Goal: Transaction & Acquisition: Purchase product/service

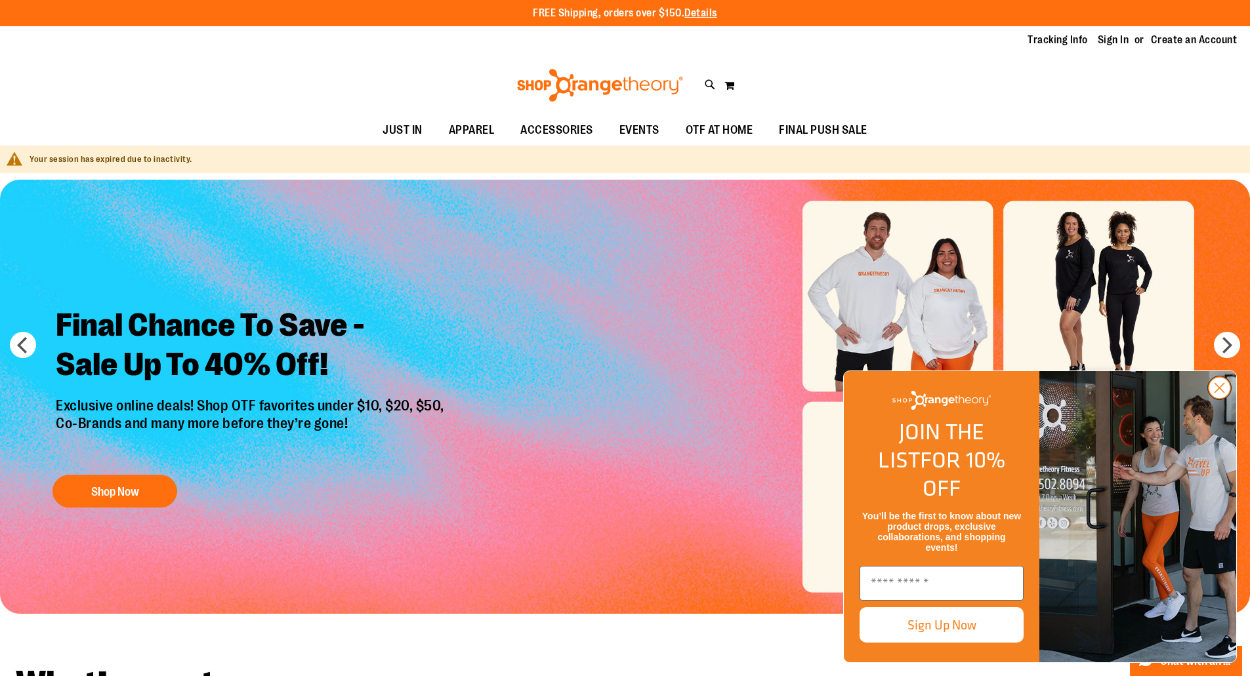
type input "**********"
click at [1226, 399] on circle "Close dialog" at bounding box center [1219, 388] width 22 height 22
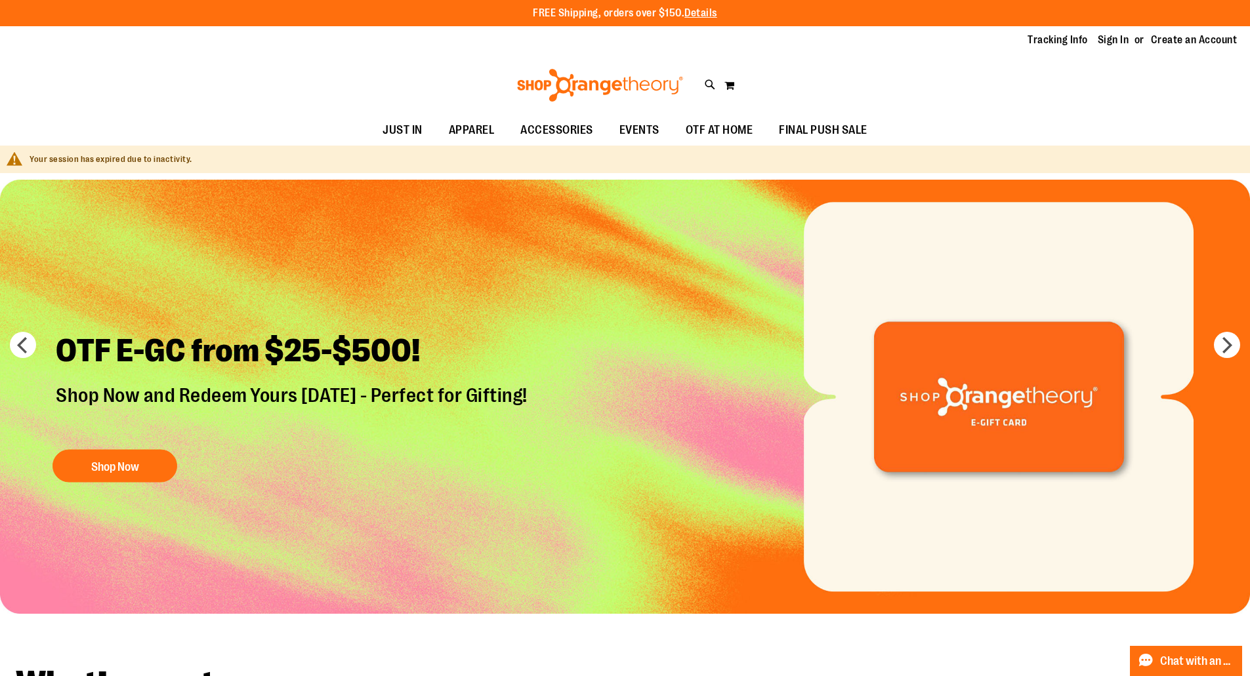
click at [1213, 347] on img "Slide 6 of 6" at bounding box center [625, 397] width 1250 height 434
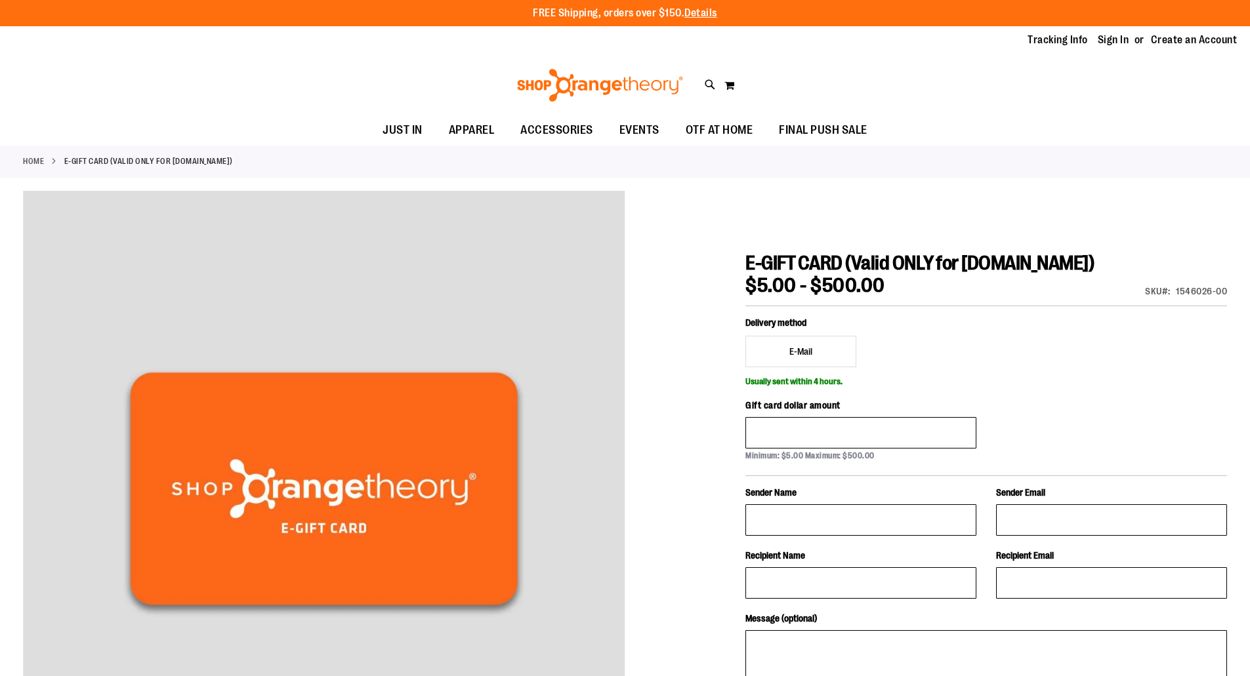
type input "**********"
drag, startPoint x: 808, startPoint y: 334, endPoint x: 800, endPoint y: 344, distance: 12.2
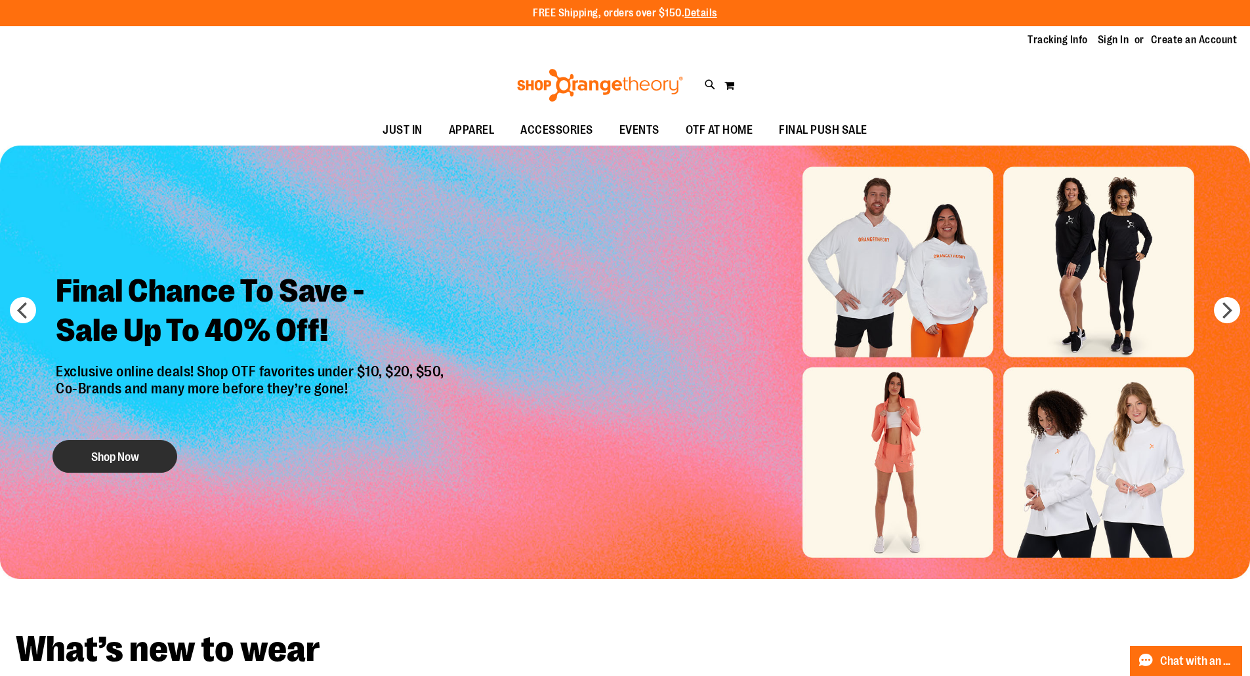
type input "**********"
click at [152, 463] on button "Shop Now" at bounding box center [114, 456] width 125 height 33
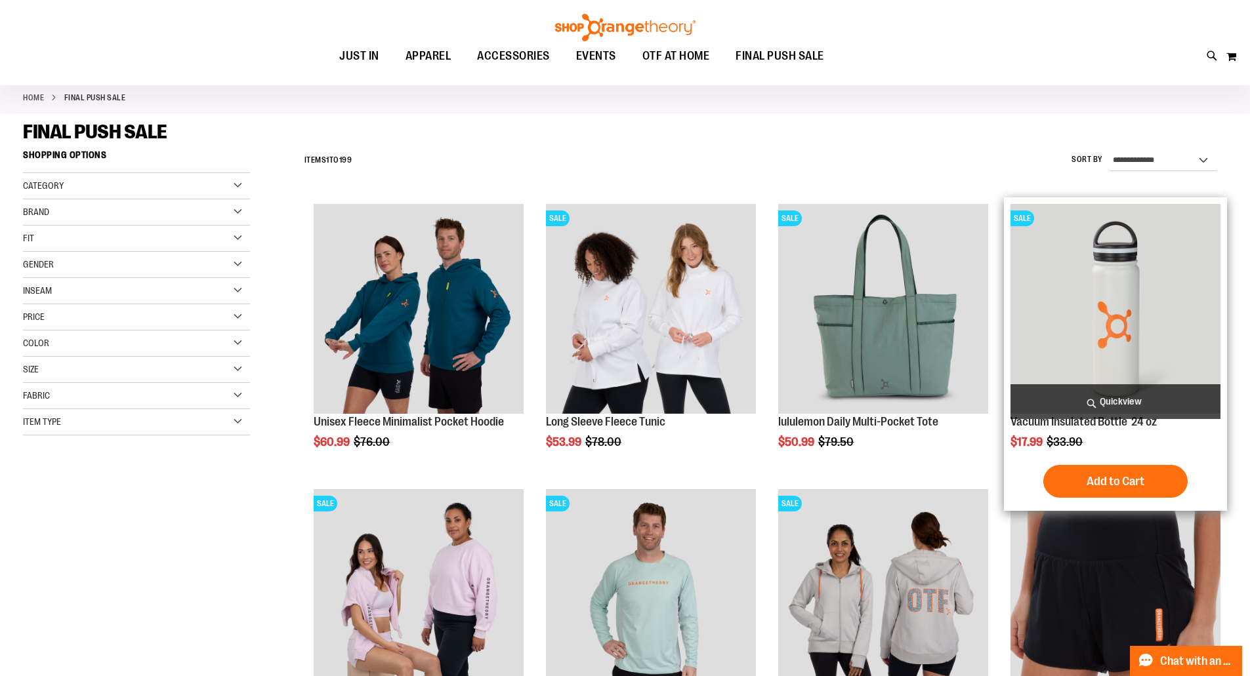
scroll to position [196, 0]
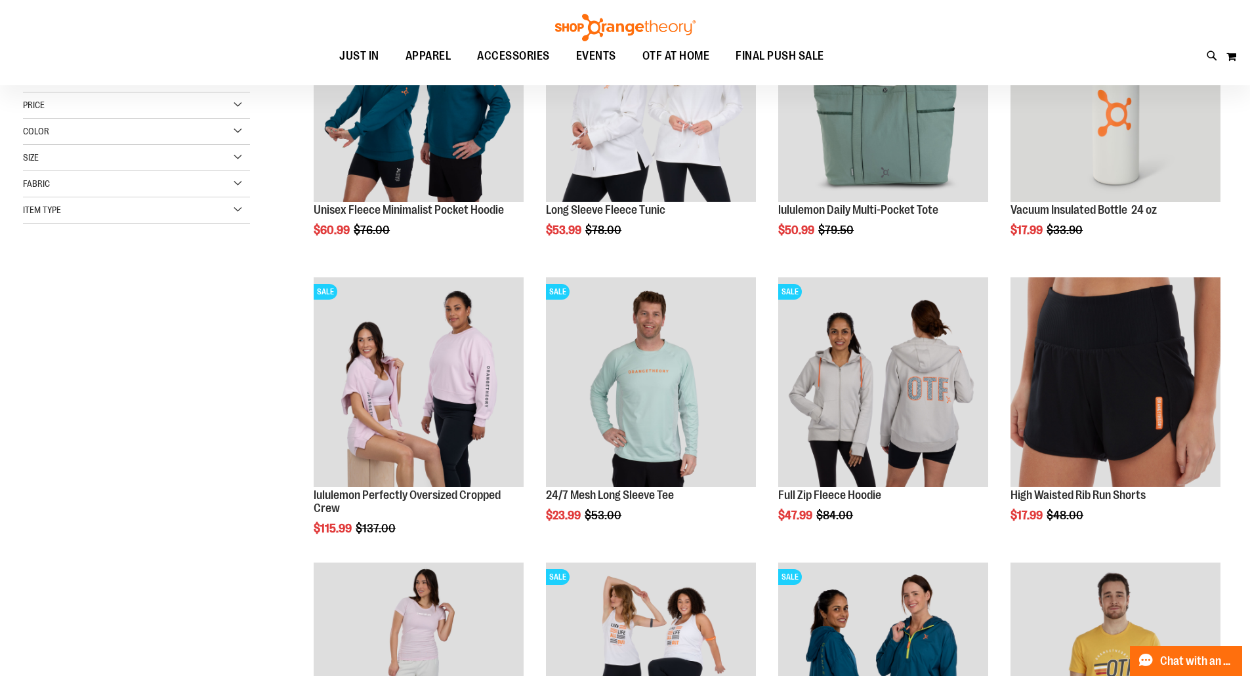
scroll to position [393, 0]
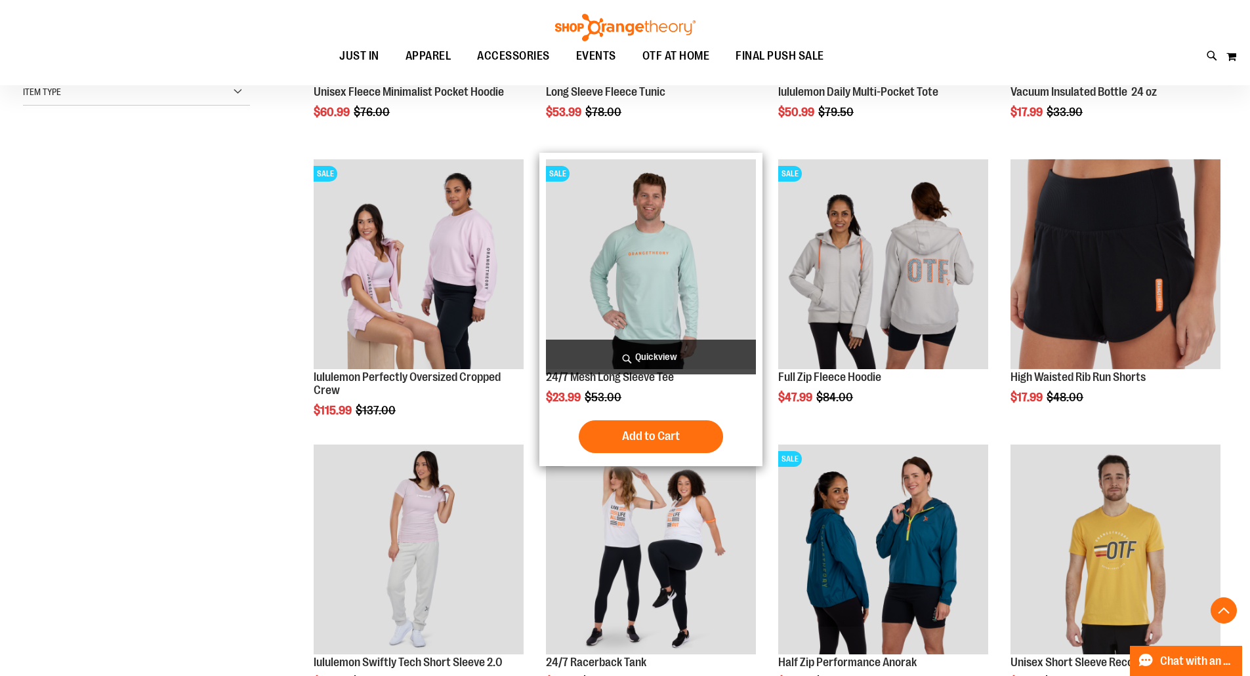
type input "**********"
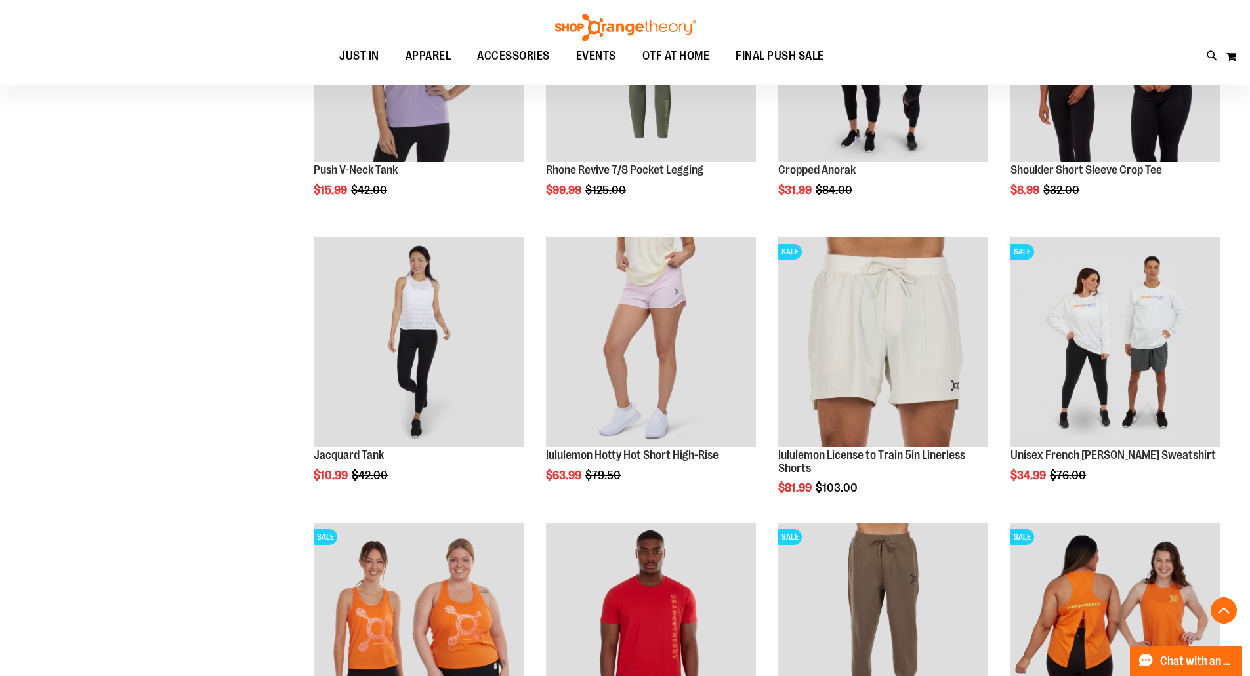
scroll to position [1180, 0]
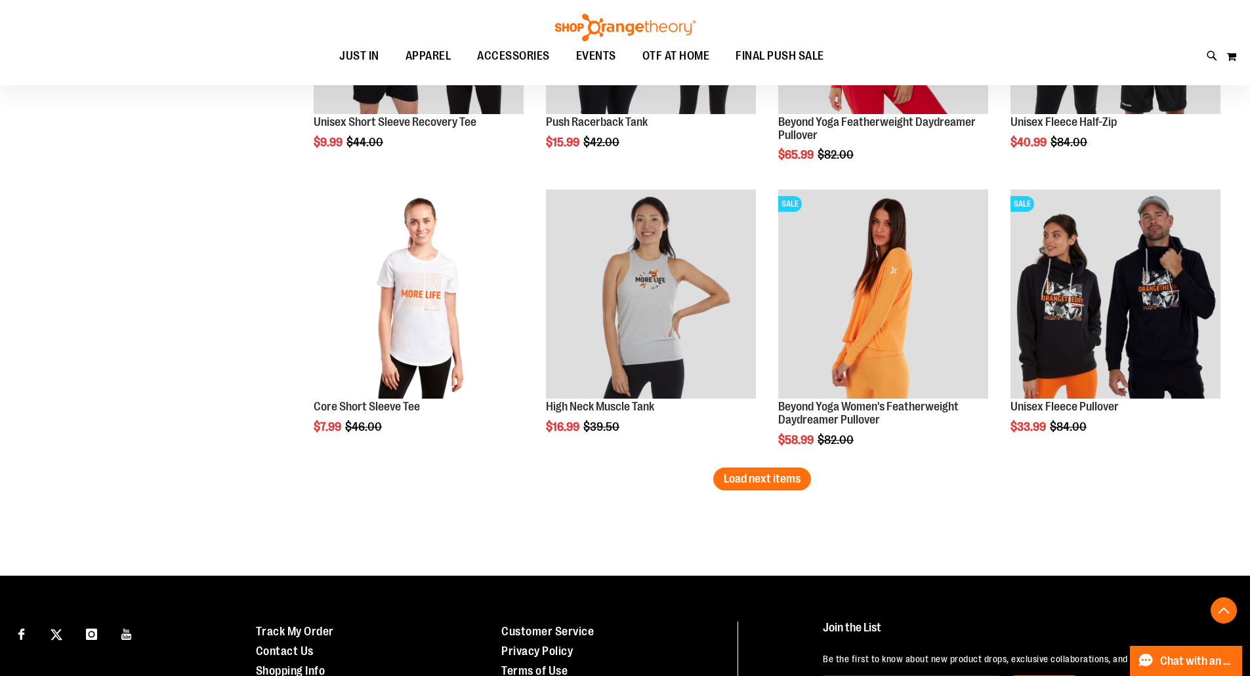
scroll to position [2517, 0]
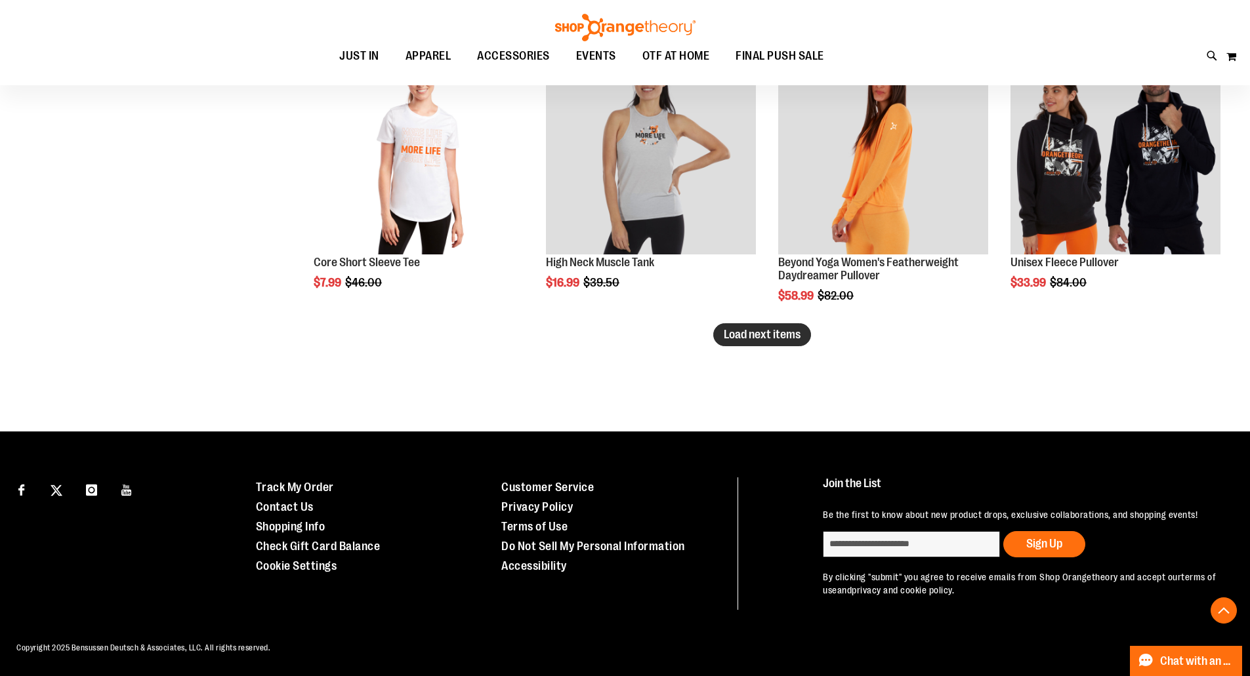
click at [798, 328] on span "Load next items" at bounding box center [762, 334] width 77 height 13
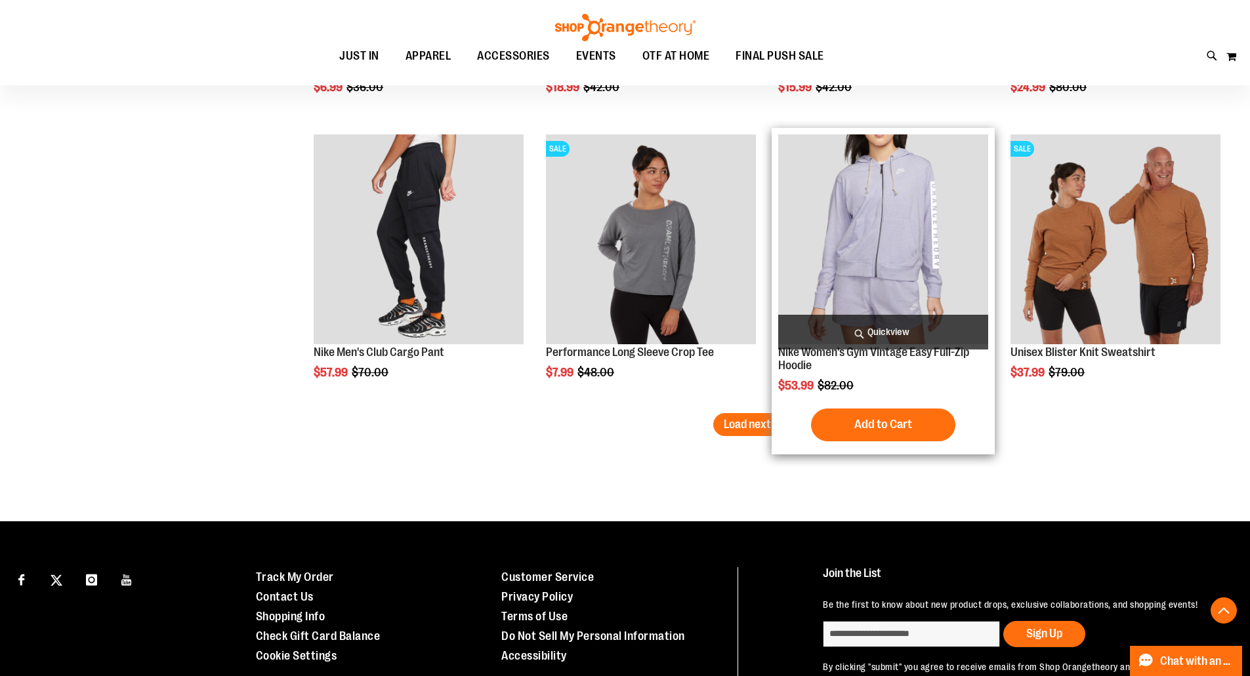
scroll to position [3372, 0]
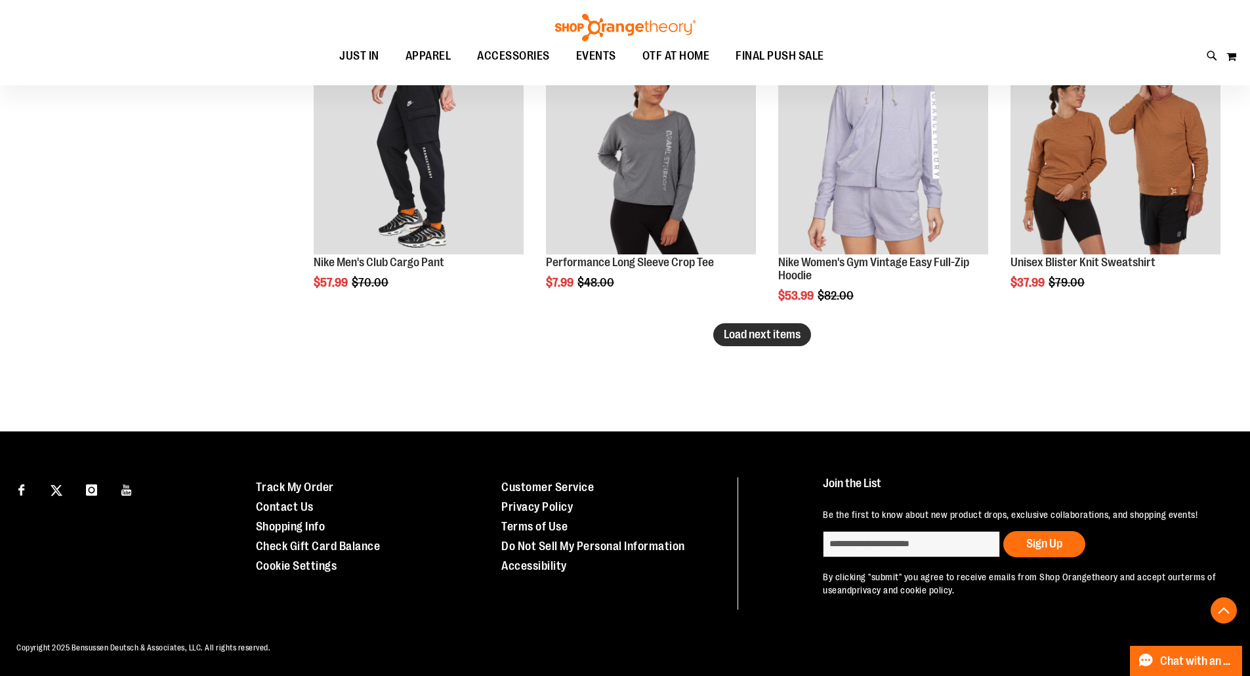
click at [750, 328] on span "Load next items" at bounding box center [762, 334] width 77 height 13
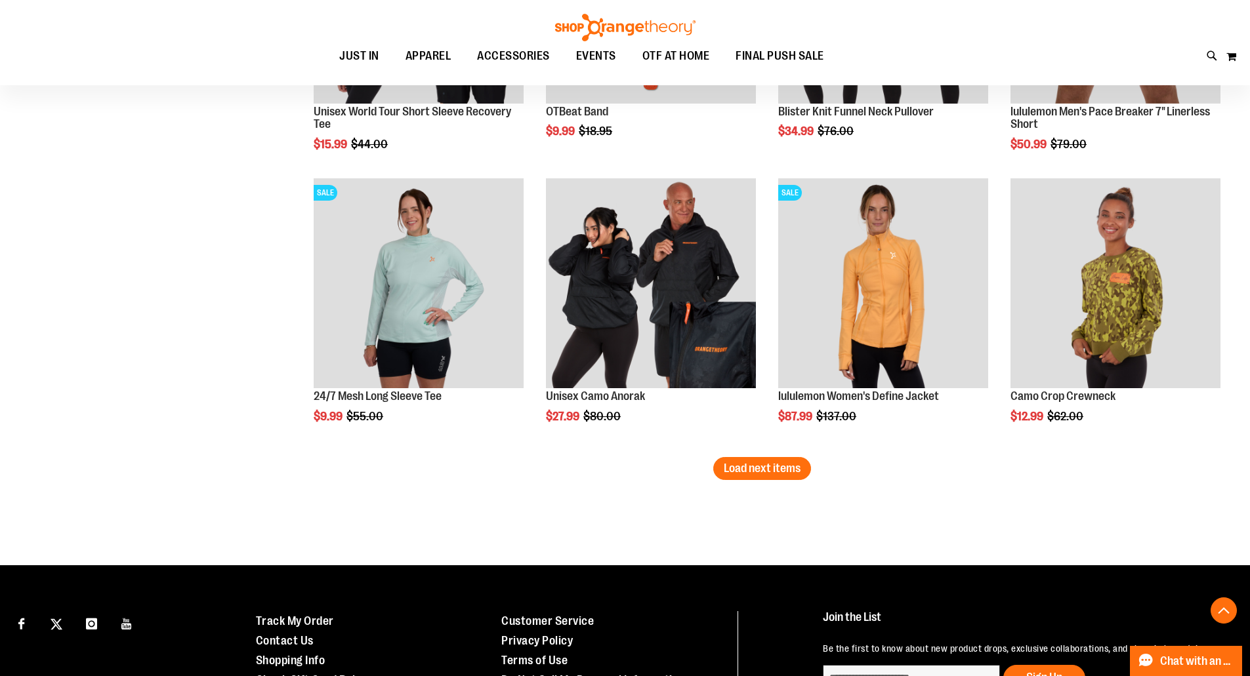
scroll to position [4094, 0]
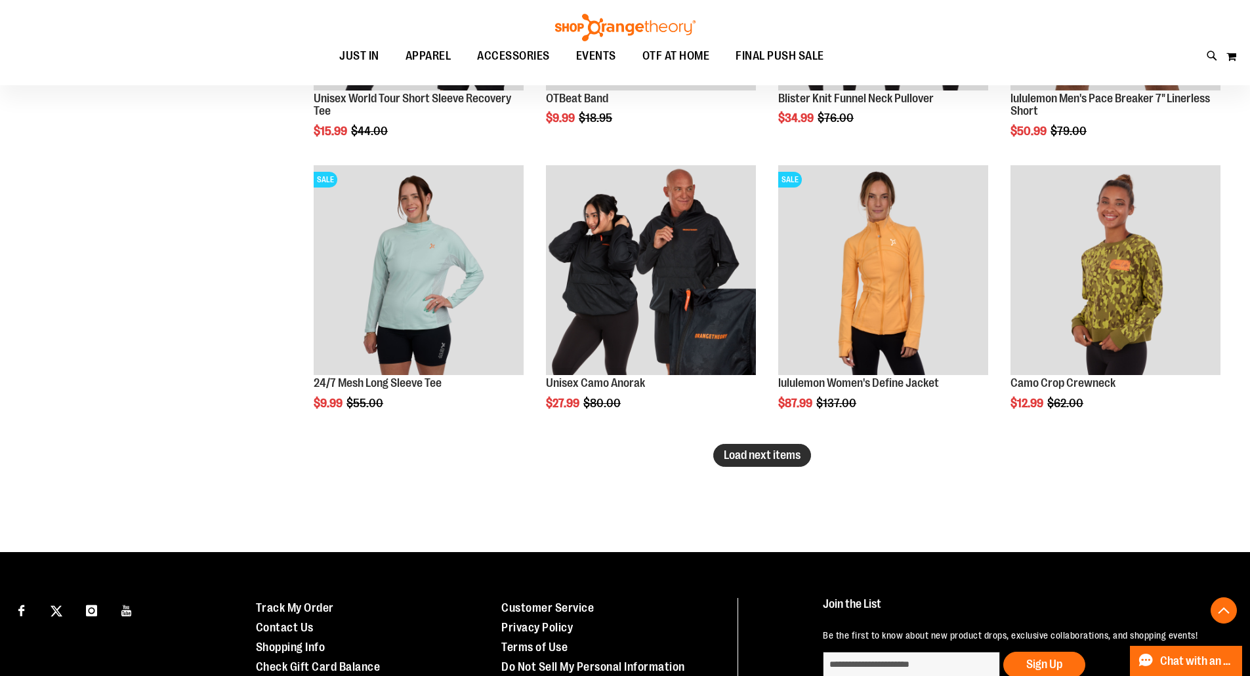
click at [781, 457] on span "Load next items" at bounding box center [762, 455] width 77 height 13
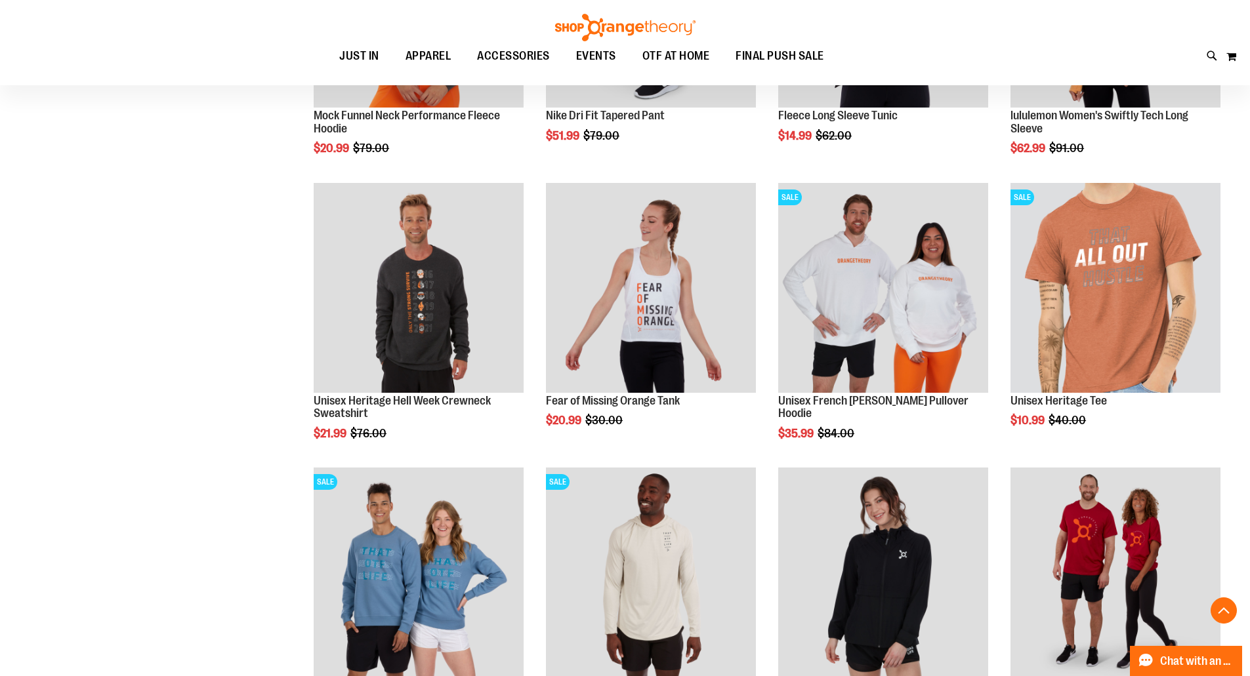
scroll to position [4815, 0]
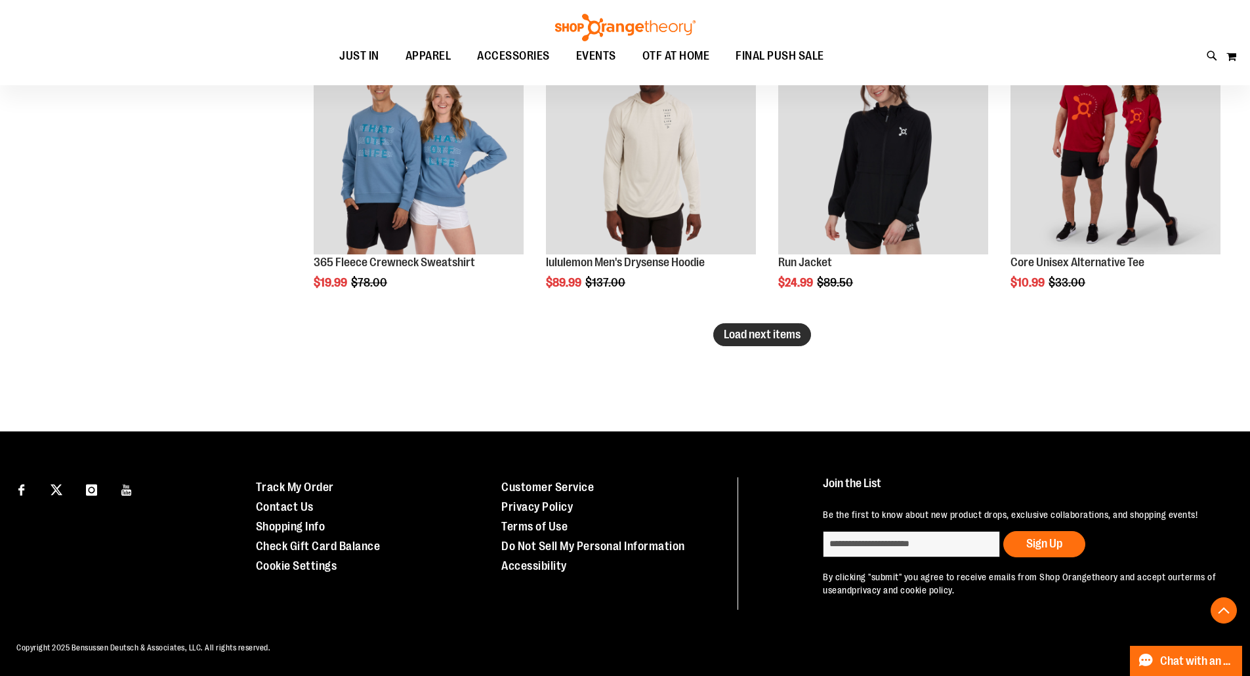
click at [741, 337] on button "Load next items" at bounding box center [762, 334] width 98 height 23
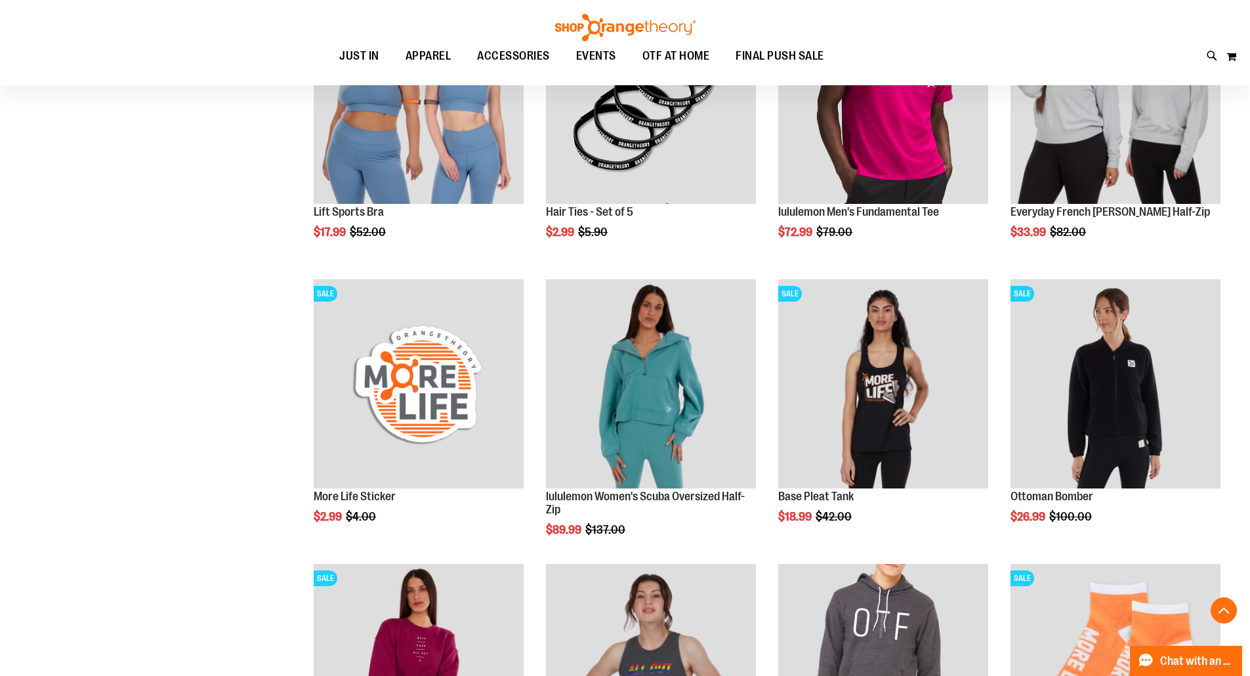
scroll to position [5799, 0]
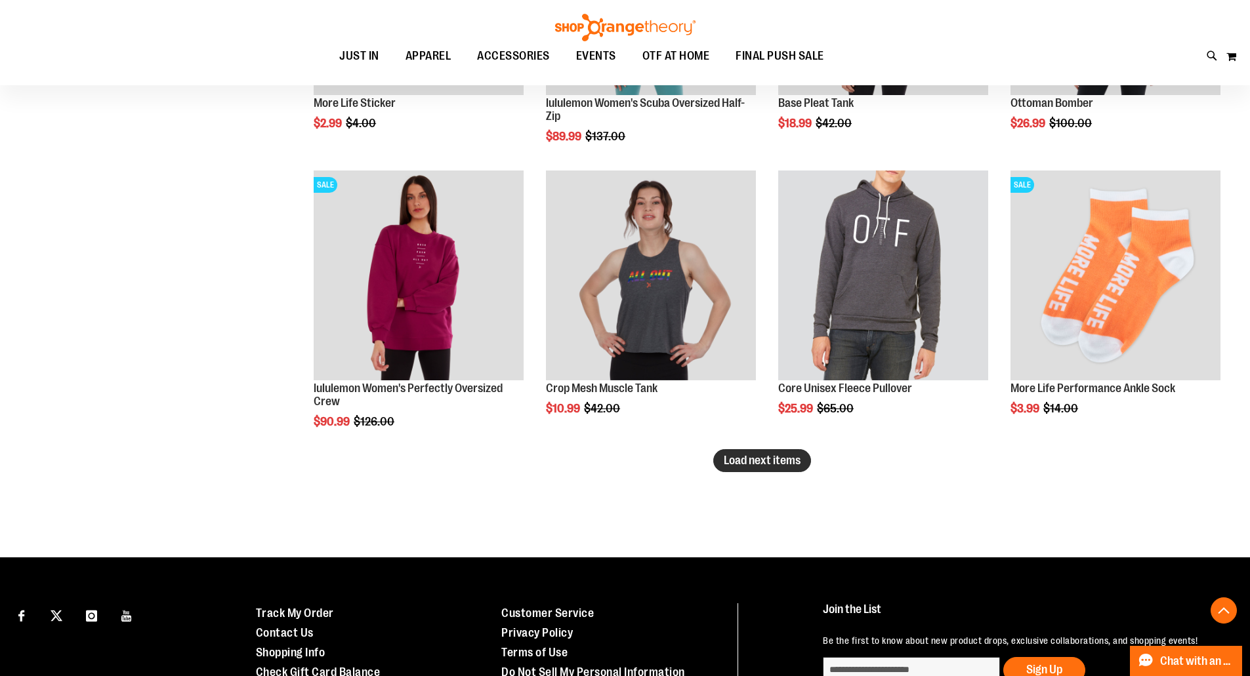
click at [771, 461] on span "Load next items" at bounding box center [762, 460] width 77 height 13
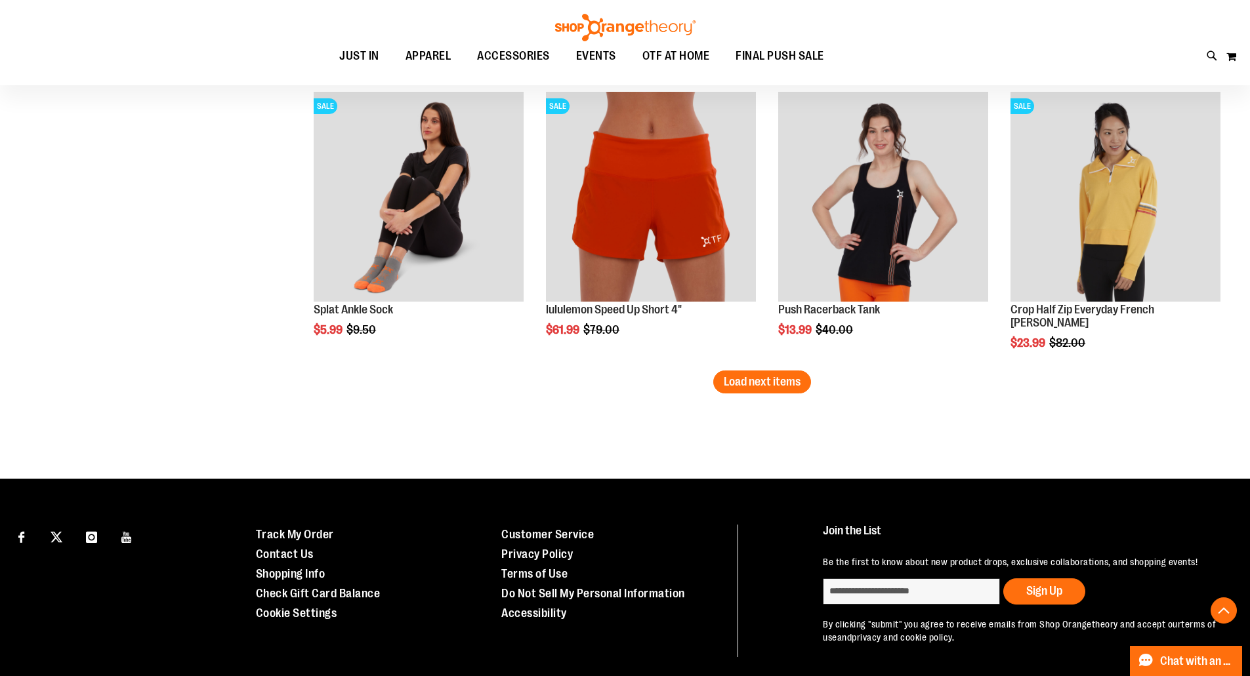
scroll to position [6794, 0]
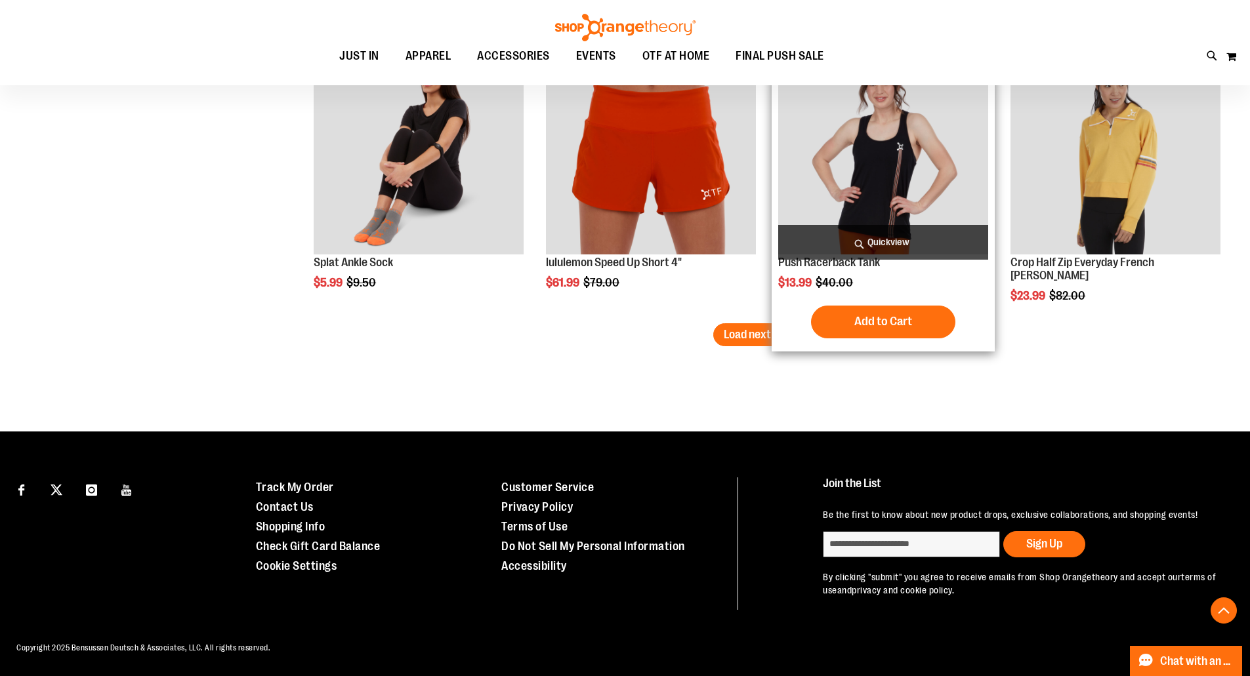
click at [792, 328] on span "Load next items" at bounding box center [762, 334] width 77 height 13
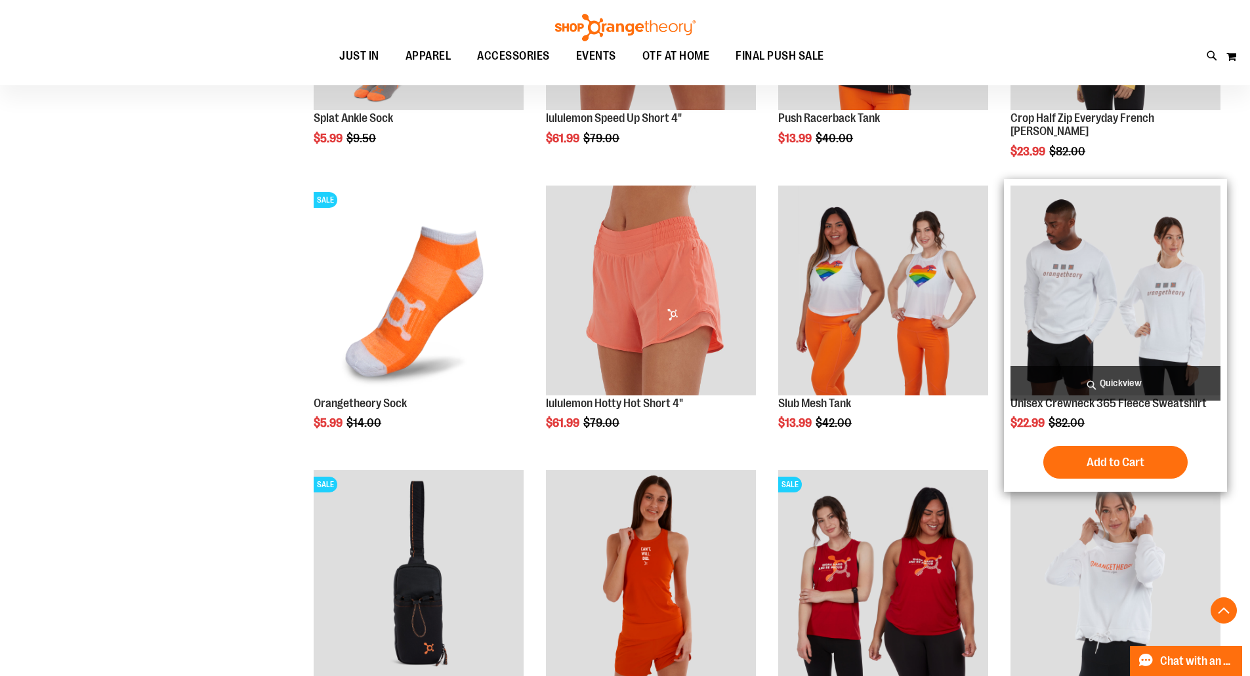
scroll to position [7384, 0]
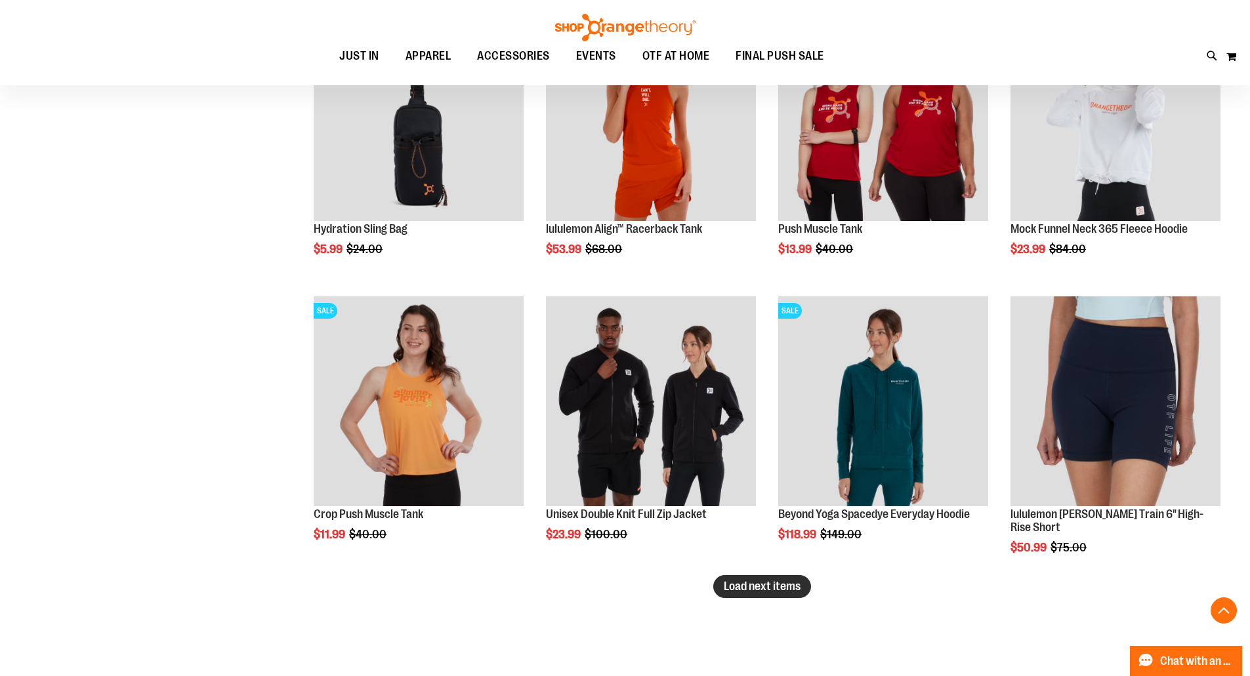
click at [798, 594] on button "Load next items" at bounding box center [762, 586] width 98 height 23
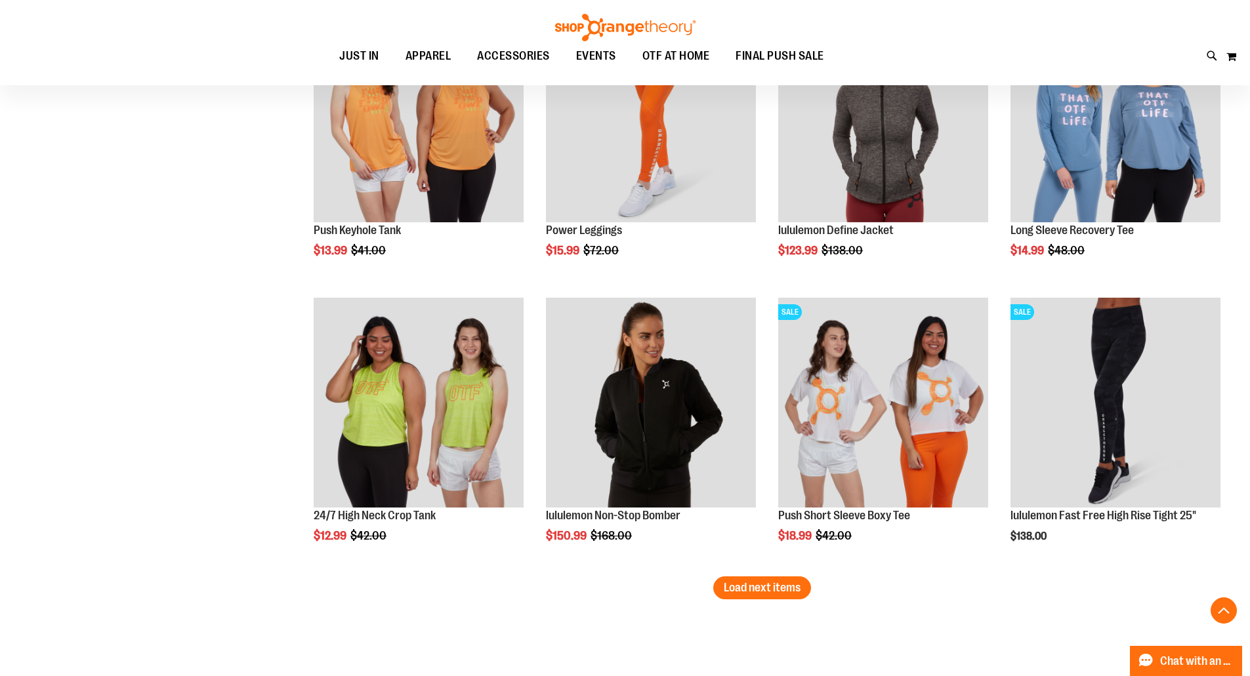
scroll to position [8368, 0]
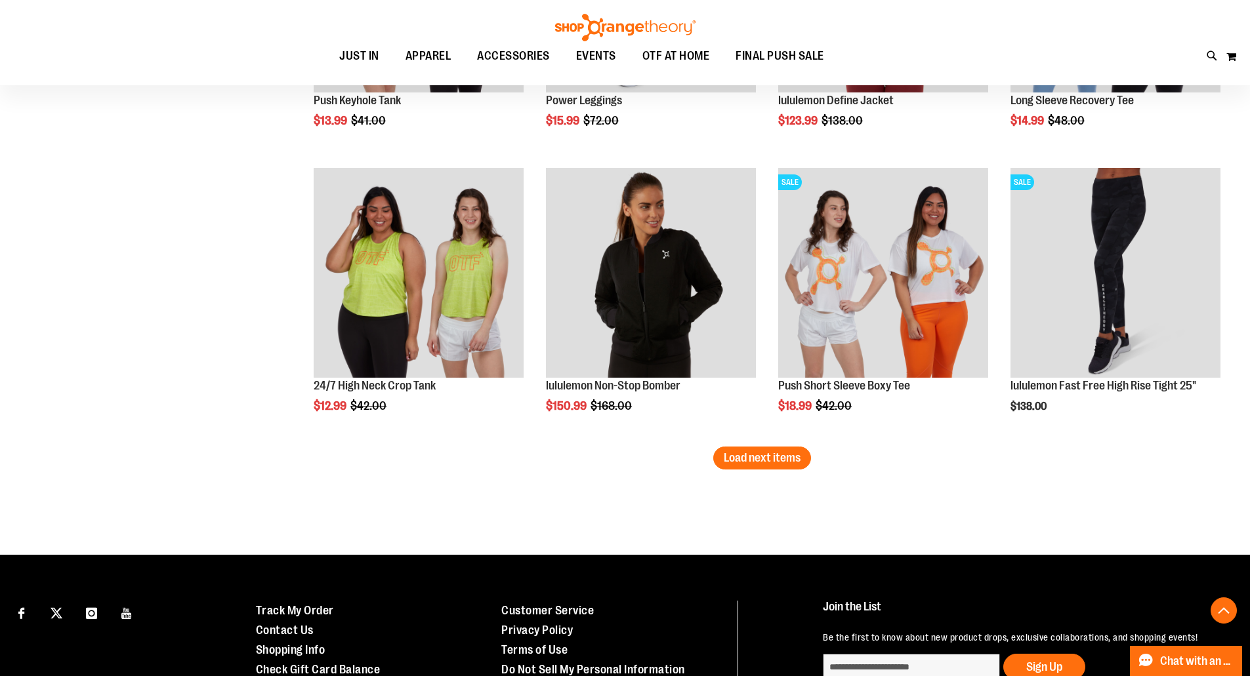
click at [777, 463] on span "Load next items" at bounding box center [762, 457] width 77 height 13
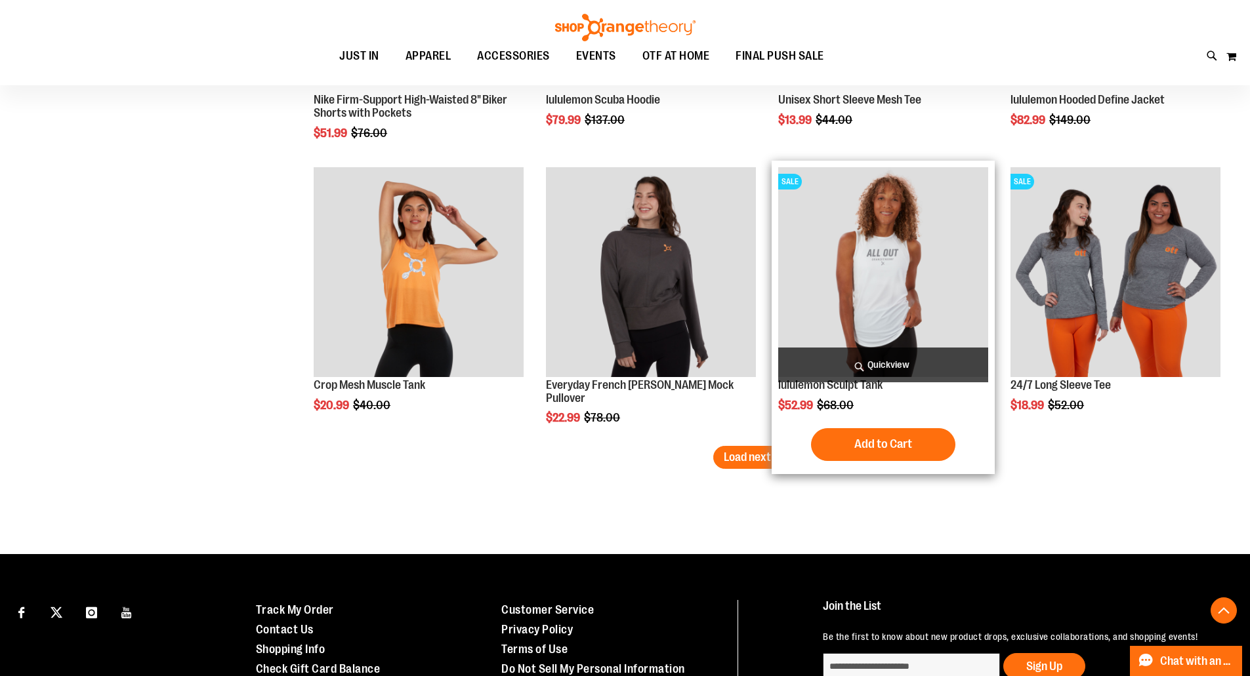
scroll to position [9360, 0]
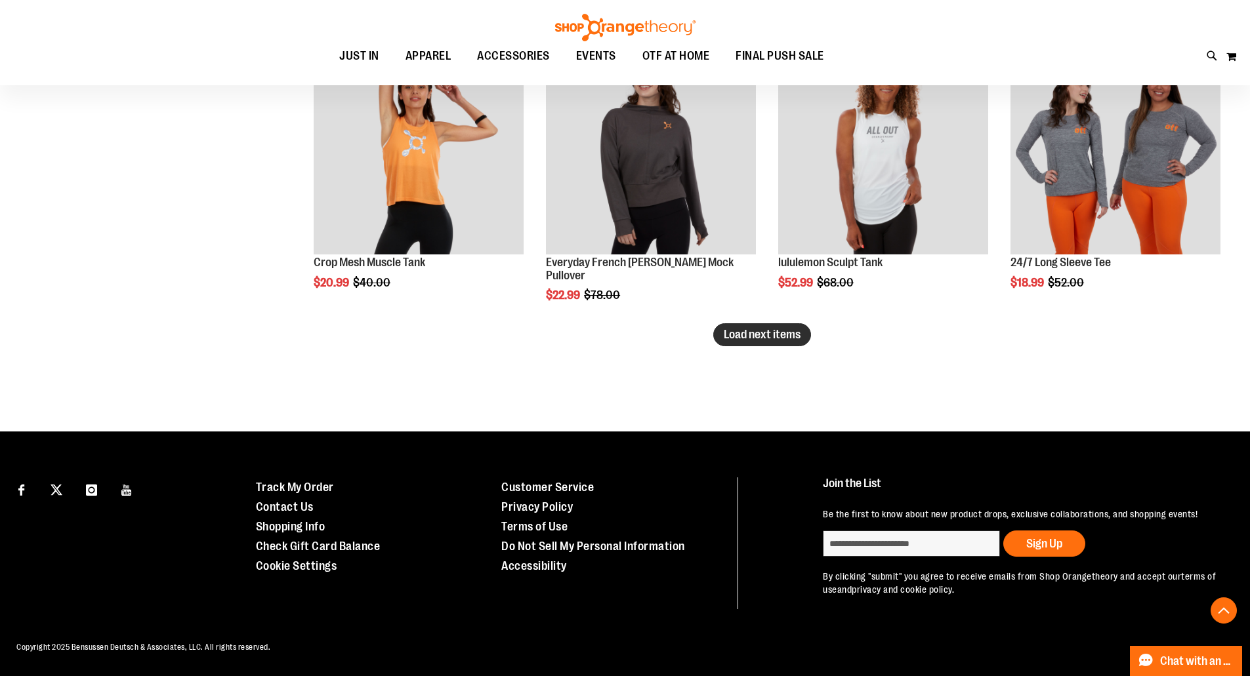
click at [800, 333] on button "Load next items" at bounding box center [762, 334] width 98 height 23
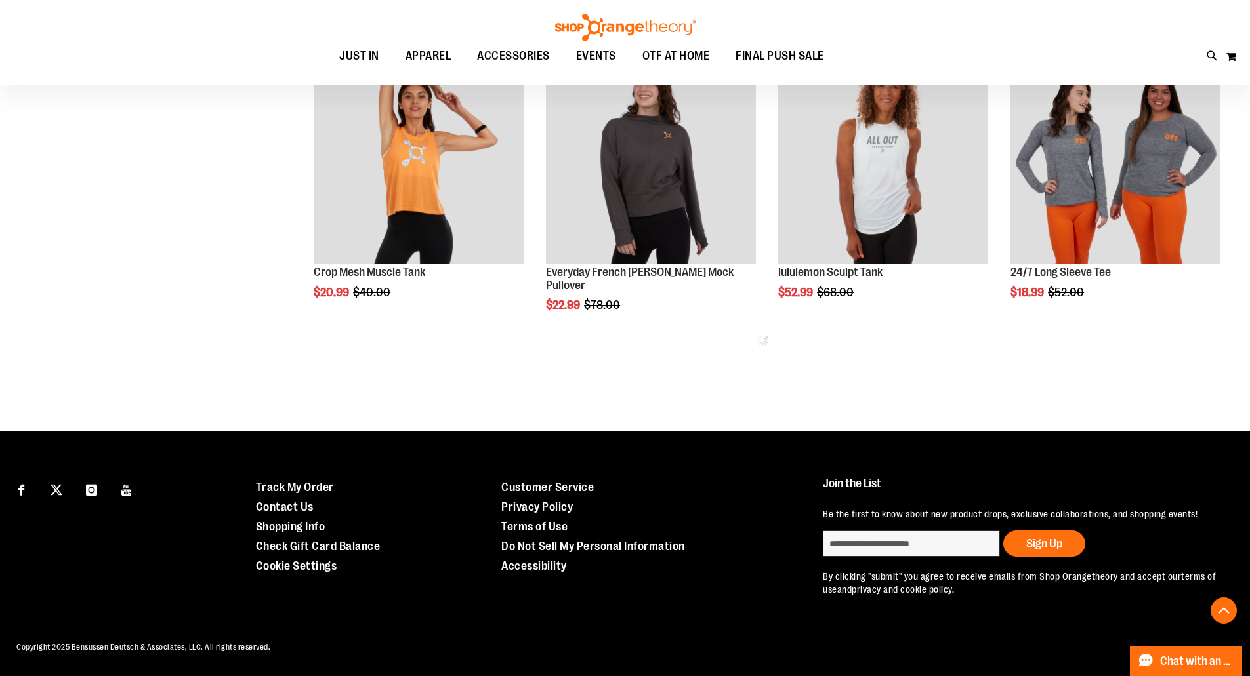
click at [802, 333] on div "Loading more products, please wait..." at bounding box center [762, 339] width 929 height 13
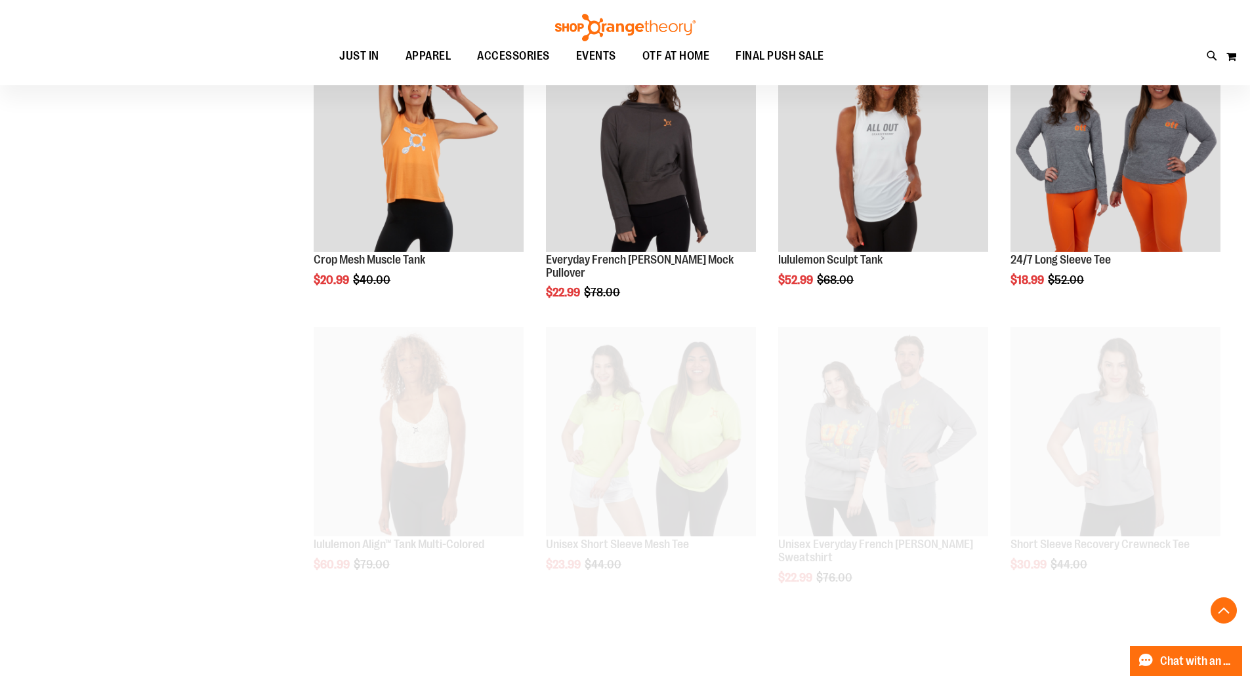
scroll to position [9360, 0]
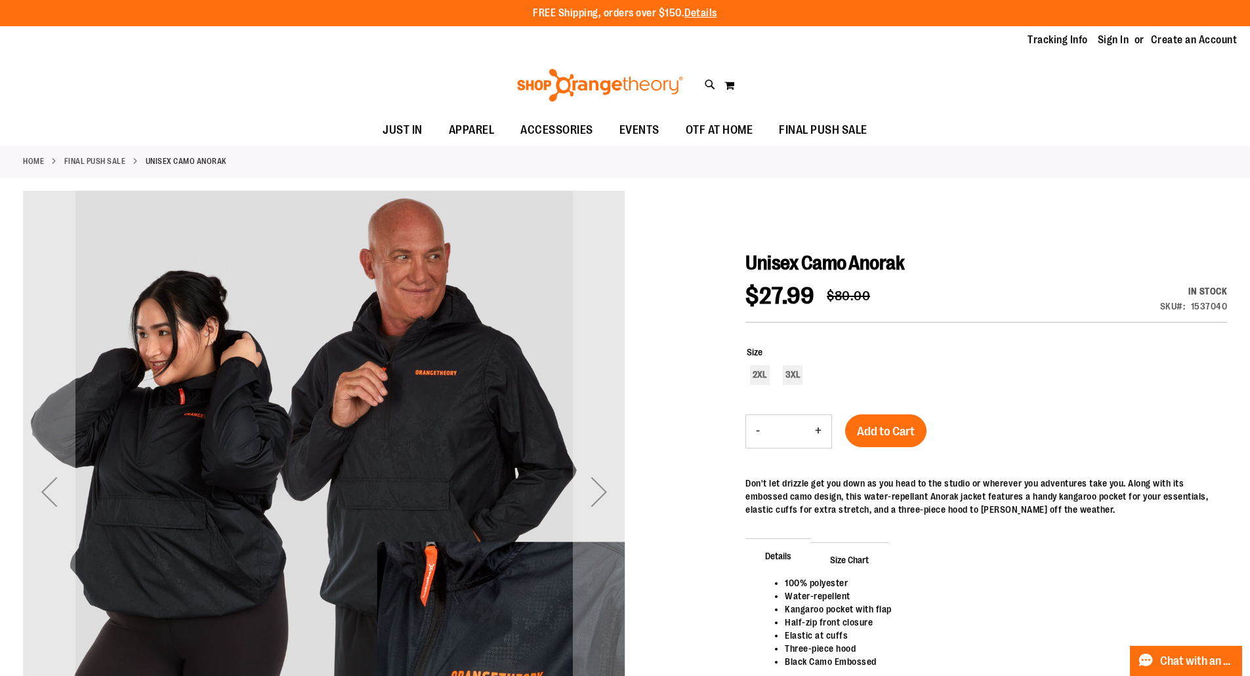
scroll to position [131, 0]
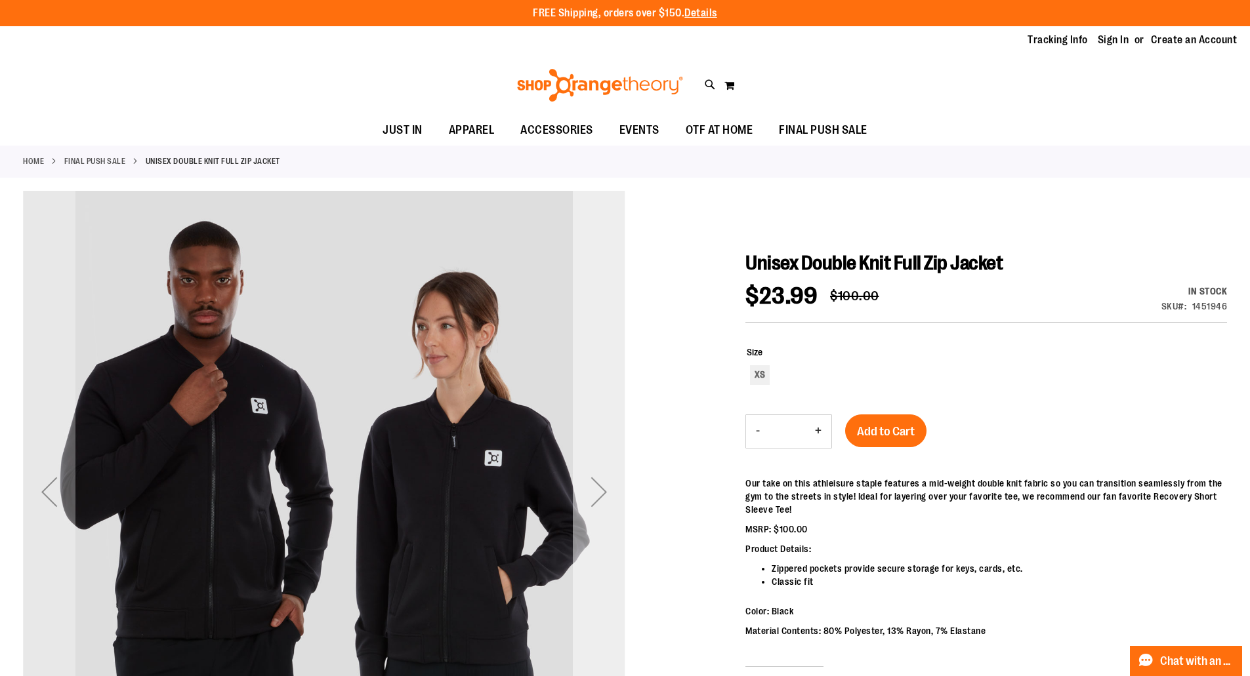
type input "**********"
click at [599, 497] on div "Next" at bounding box center [599, 492] width 52 height 52
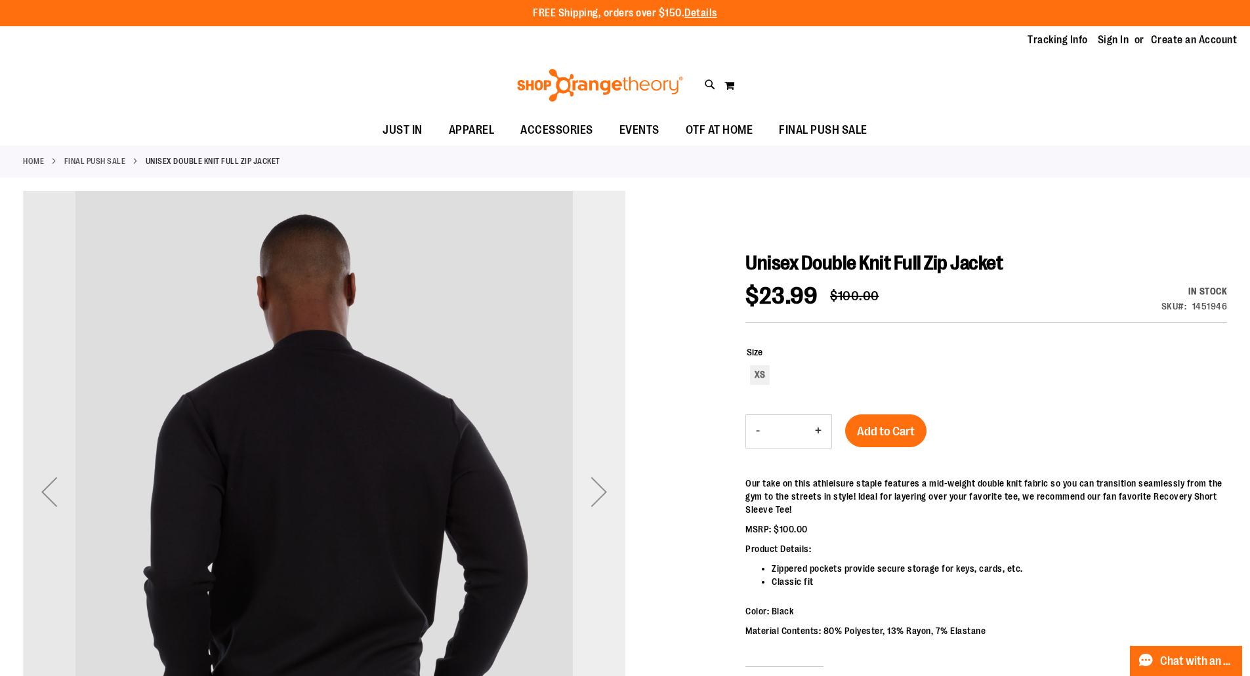
click at [600, 497] on div "Next" at bounding box center [599, 492] width 52 height 52
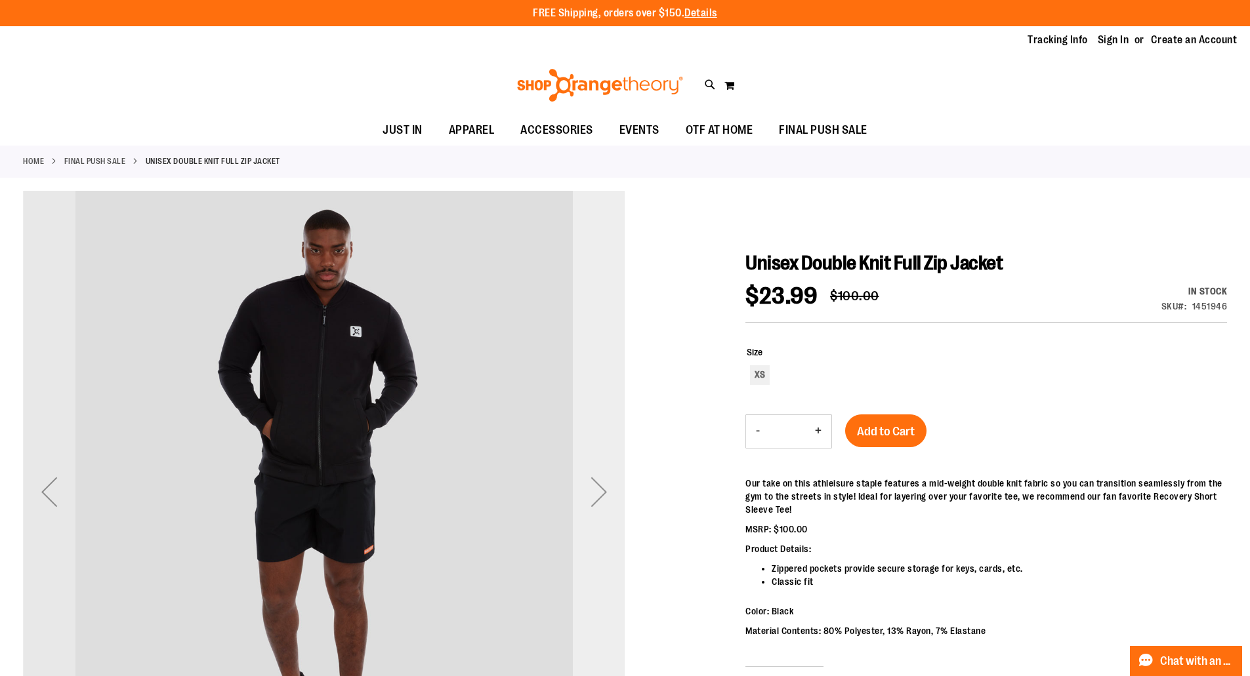
click at [604, 495] on div "Next" at bounding box center [599, 492] width 52 height 52
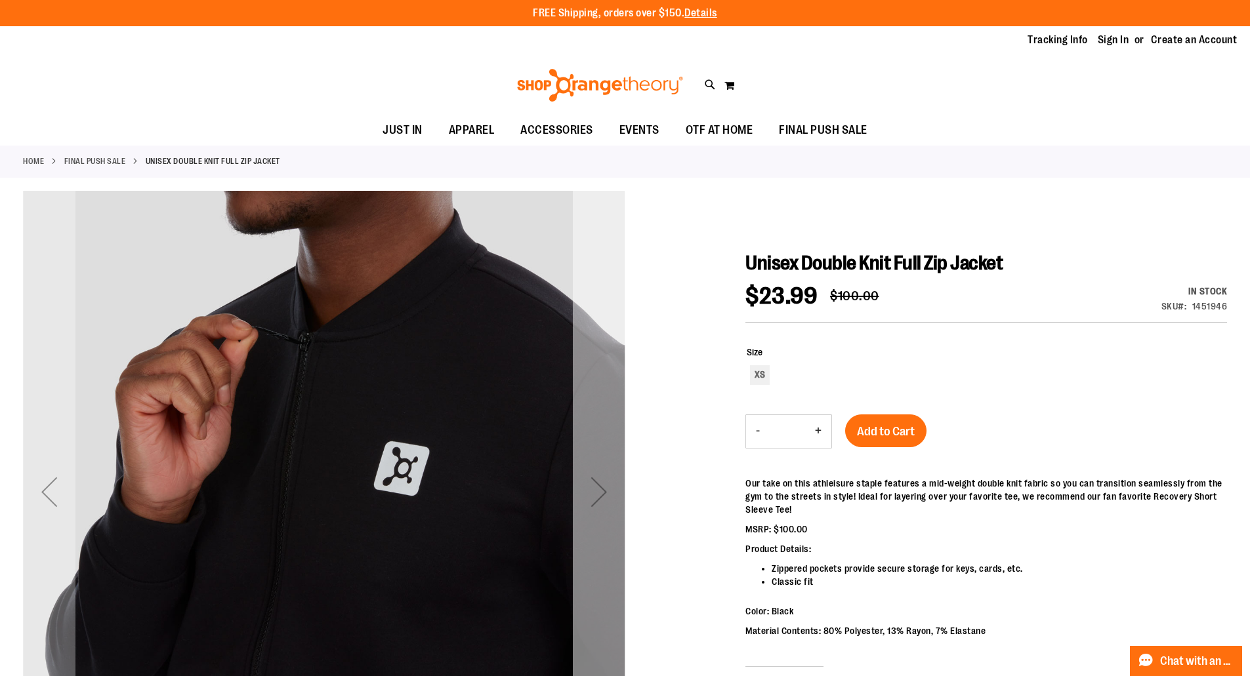
click at [604, 495] on div "Next" at bounding box center [599, 492] width 52 height 52
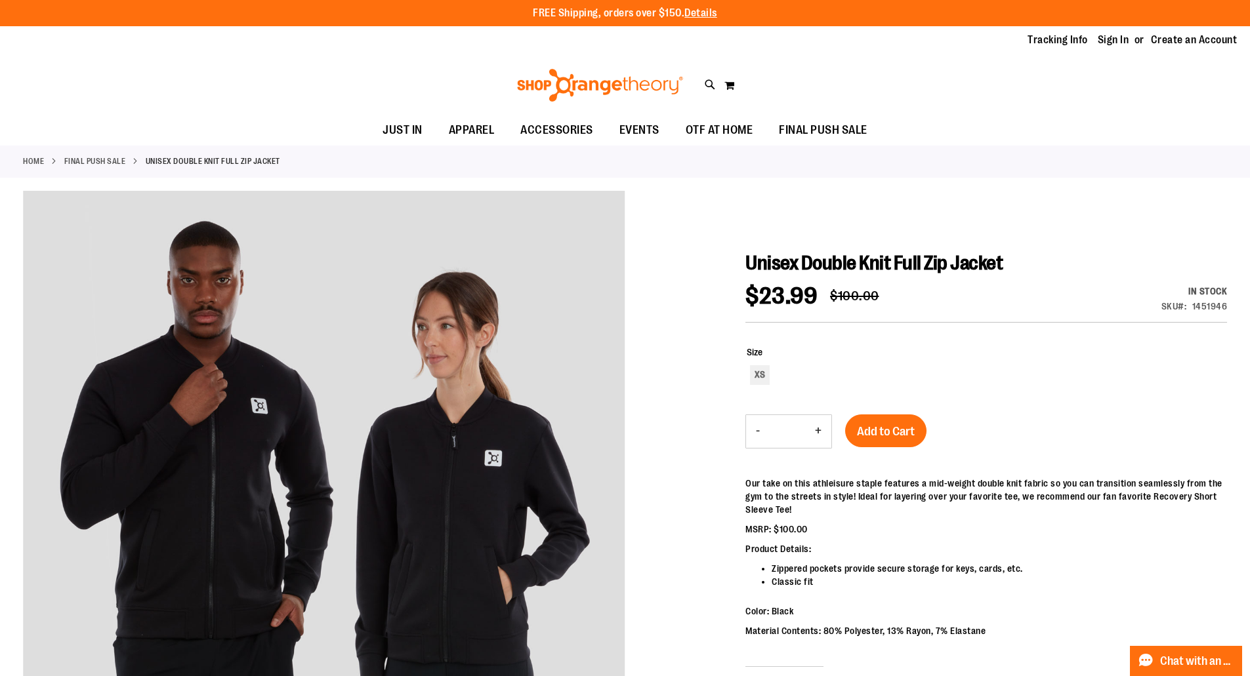
click at [929, 531] on p "MSRP: $100.00" at bounding box center [986, 529] width 482 height 13
